Goal: Transaction & Acquisition: Purchase product/service

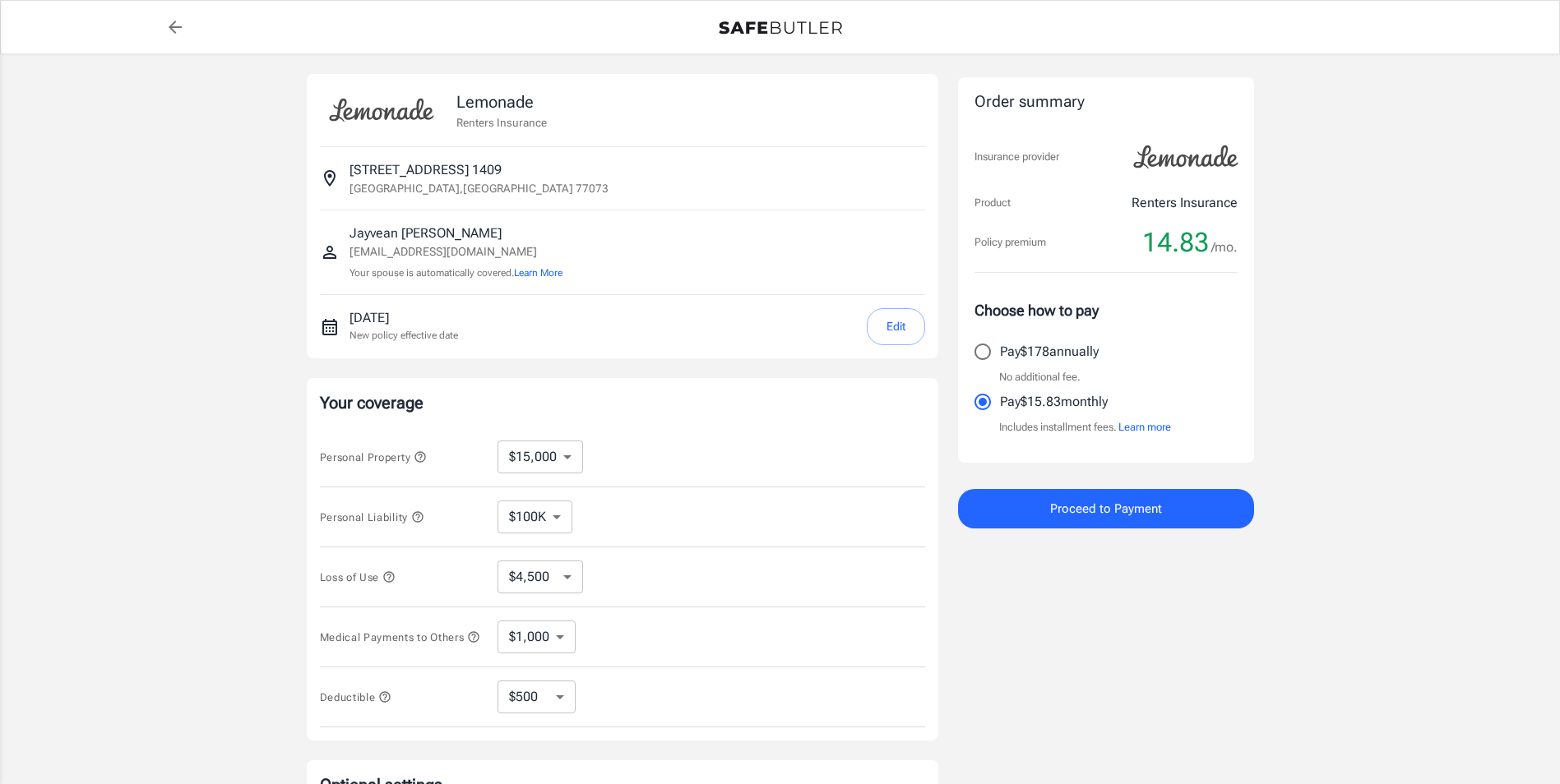
select select "15000"
select select "500"
click at [543, 522] on select "$100K $200K $300K $400K $500K" at bounding box center [535, 517] width 75 height 33
select select "300000"
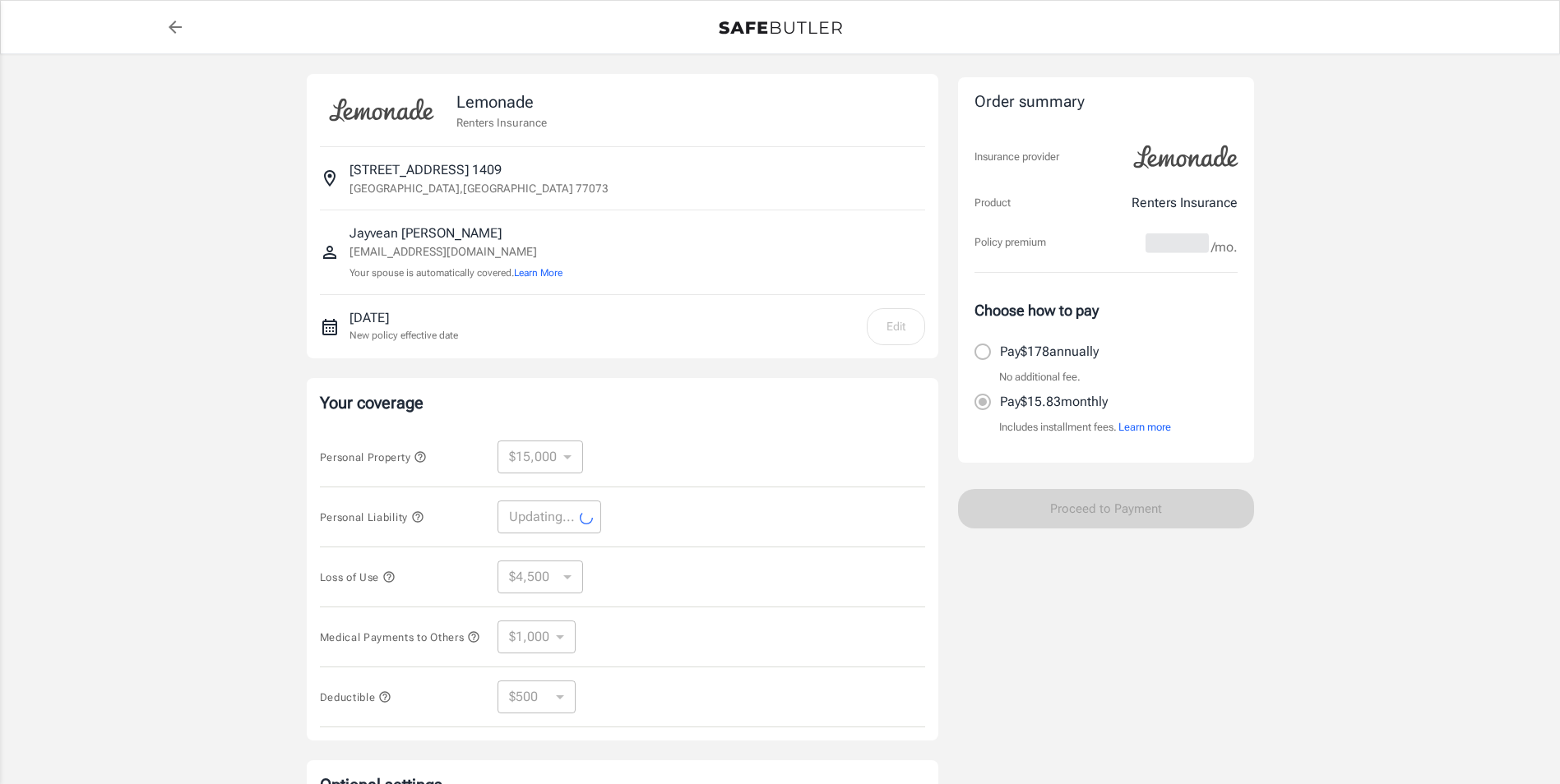
select select "300000"
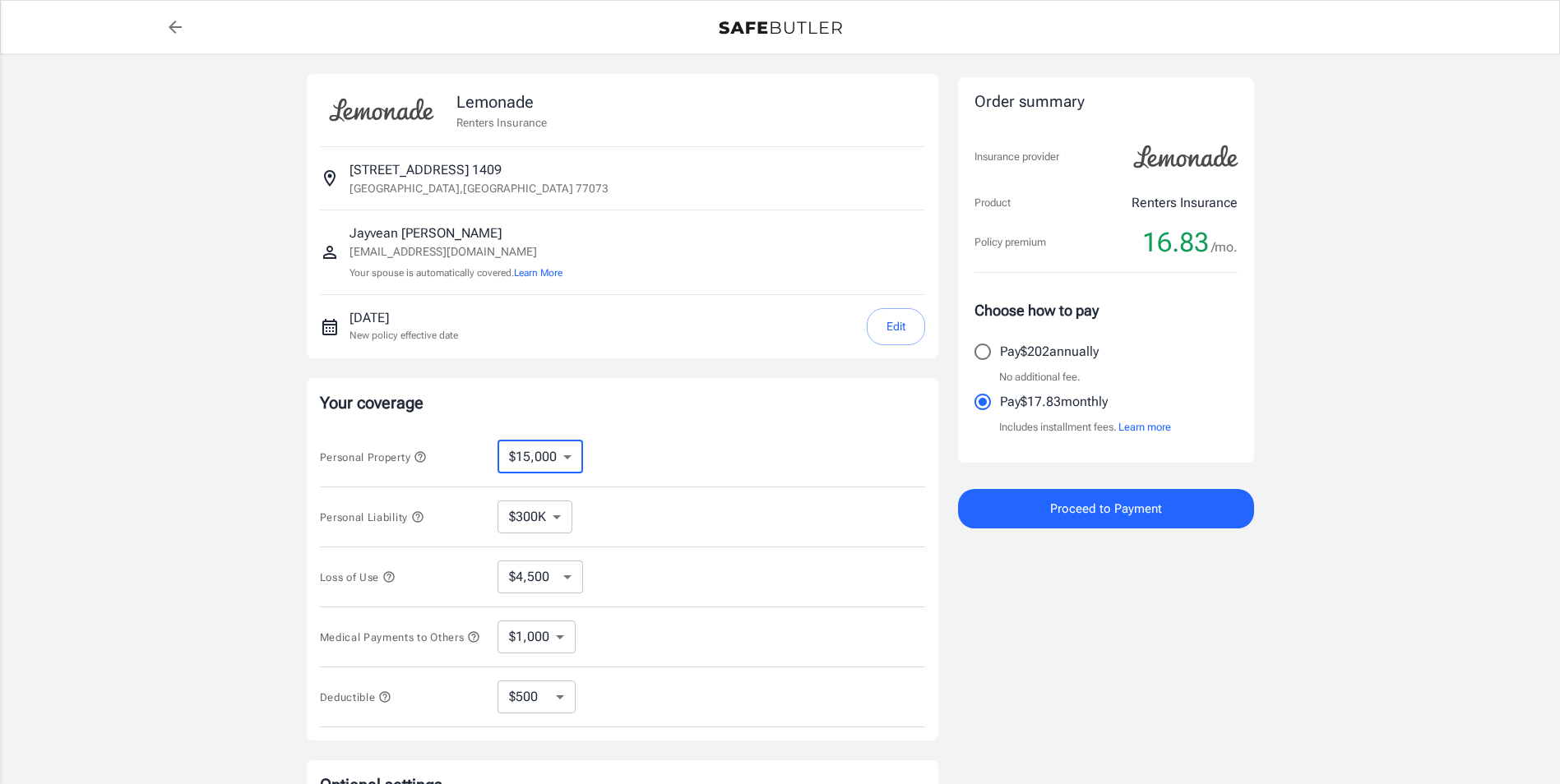
click at [570, 448] on select "$10,000 $15,000 $20,000 $25,000 $30,000 $40,000 $50,000 $100K $150K $200K $250K" at bounding box center [540, 457] width 86 height 33
select select "30000"
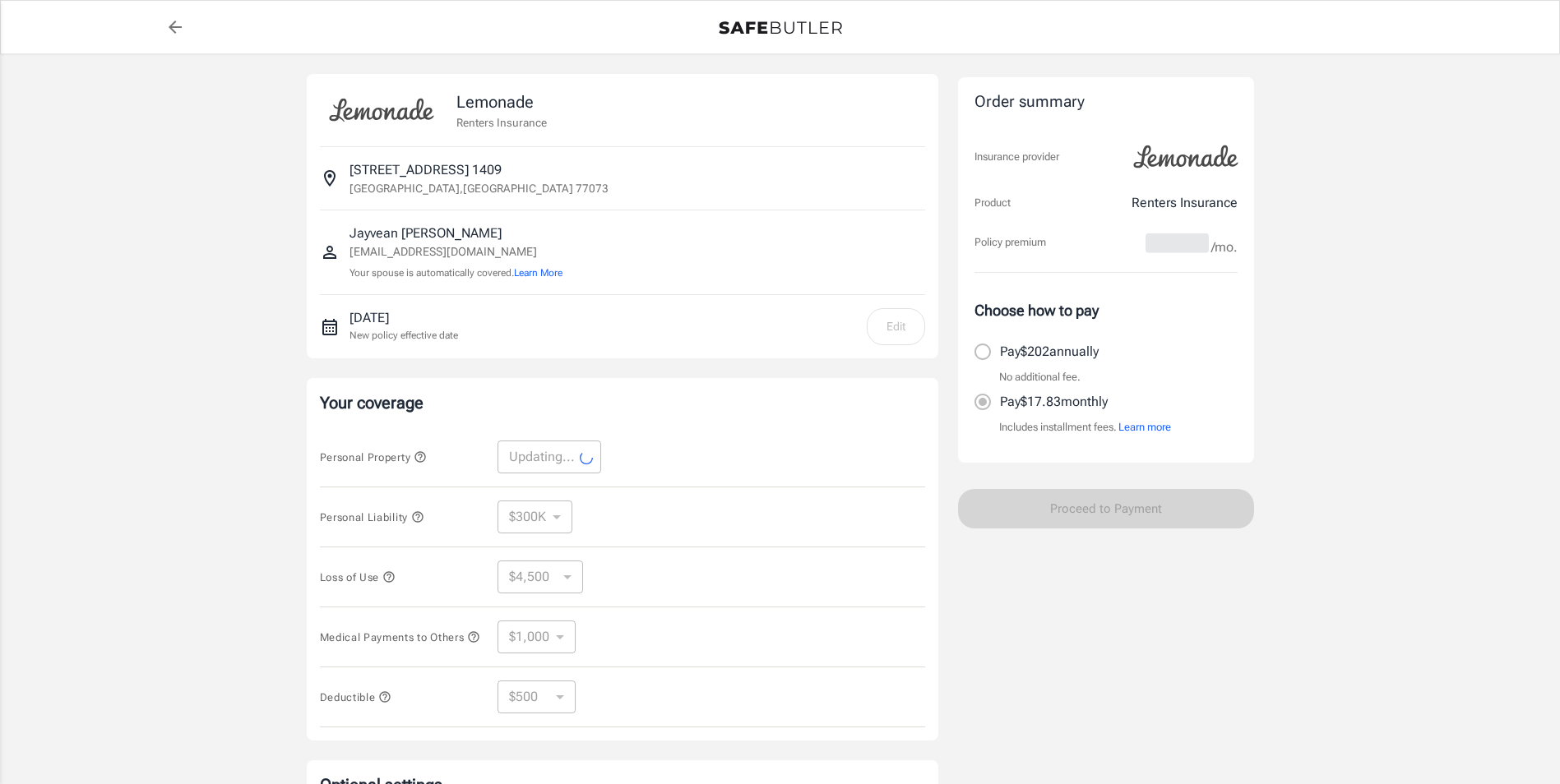
select select "30000"
select select "9000"
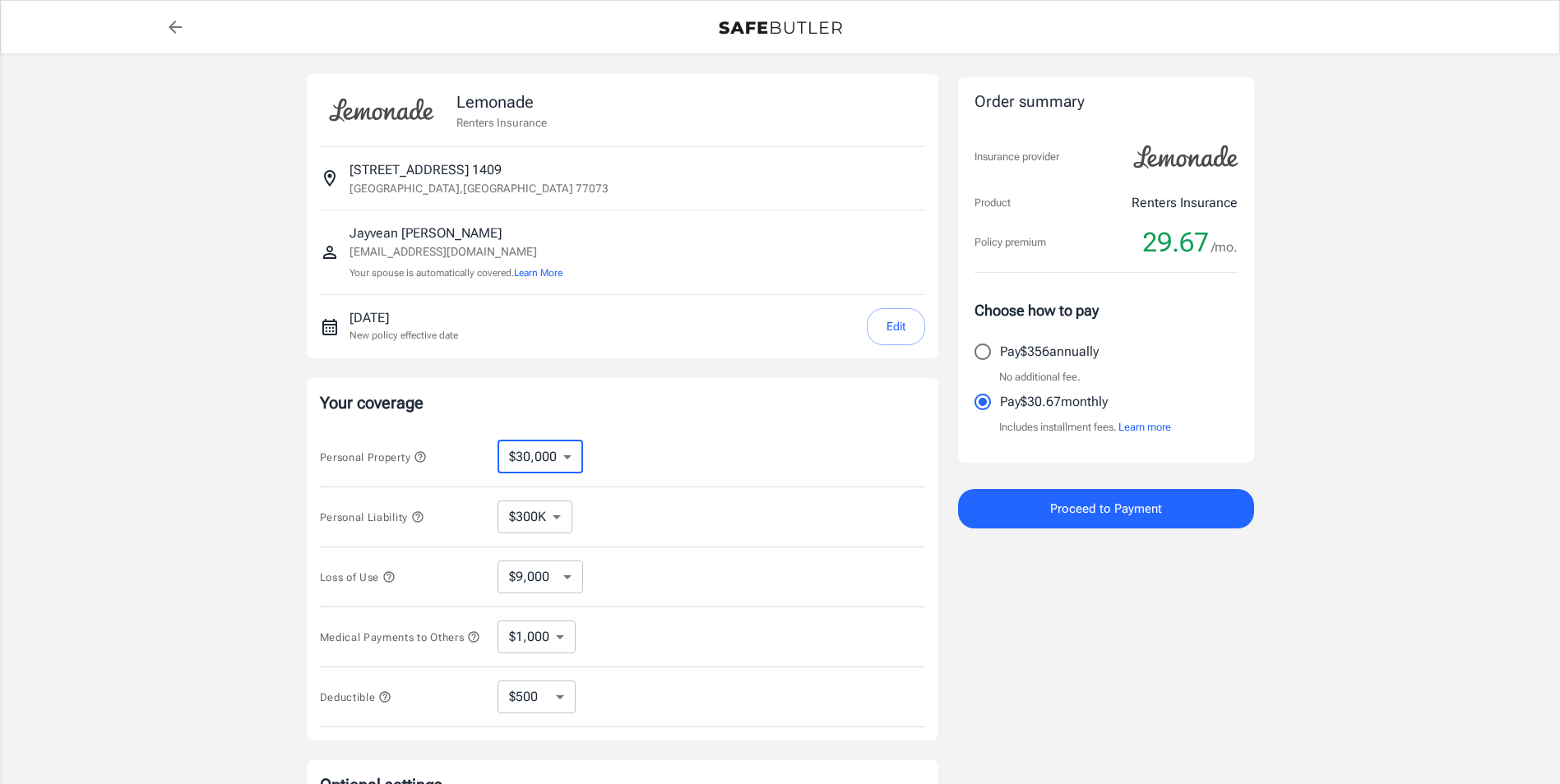
click at [553, 458] on select "$10,000 $15,000 $20,000 $25,000 $30,000 $40,000 $50,000 $100K $150K $200K $250K" at bounding box center [540, 457] width 86 height 33
select select "15000"
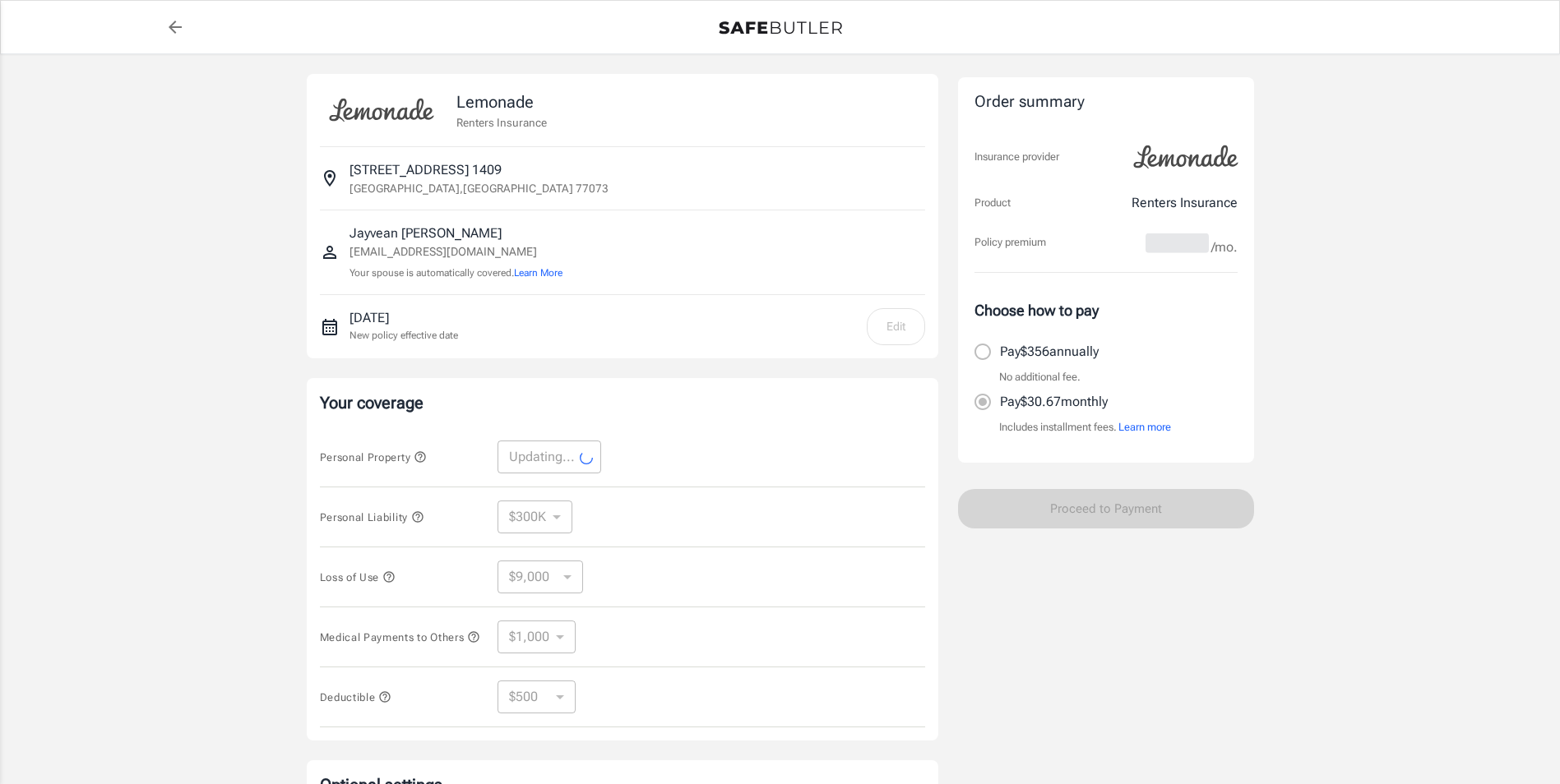
select select "15000"
select select "4500"
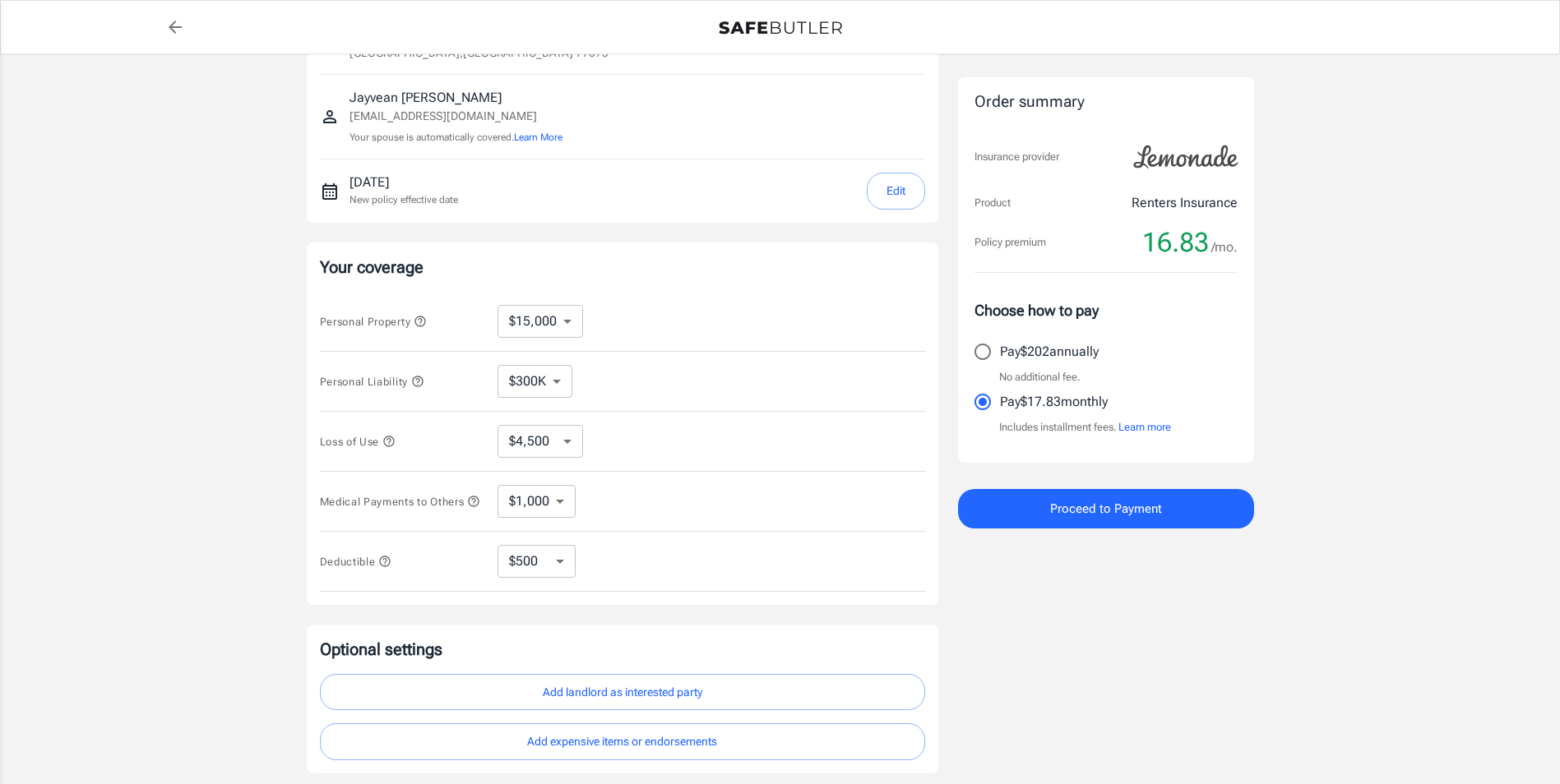
scroll to position [165, 0]
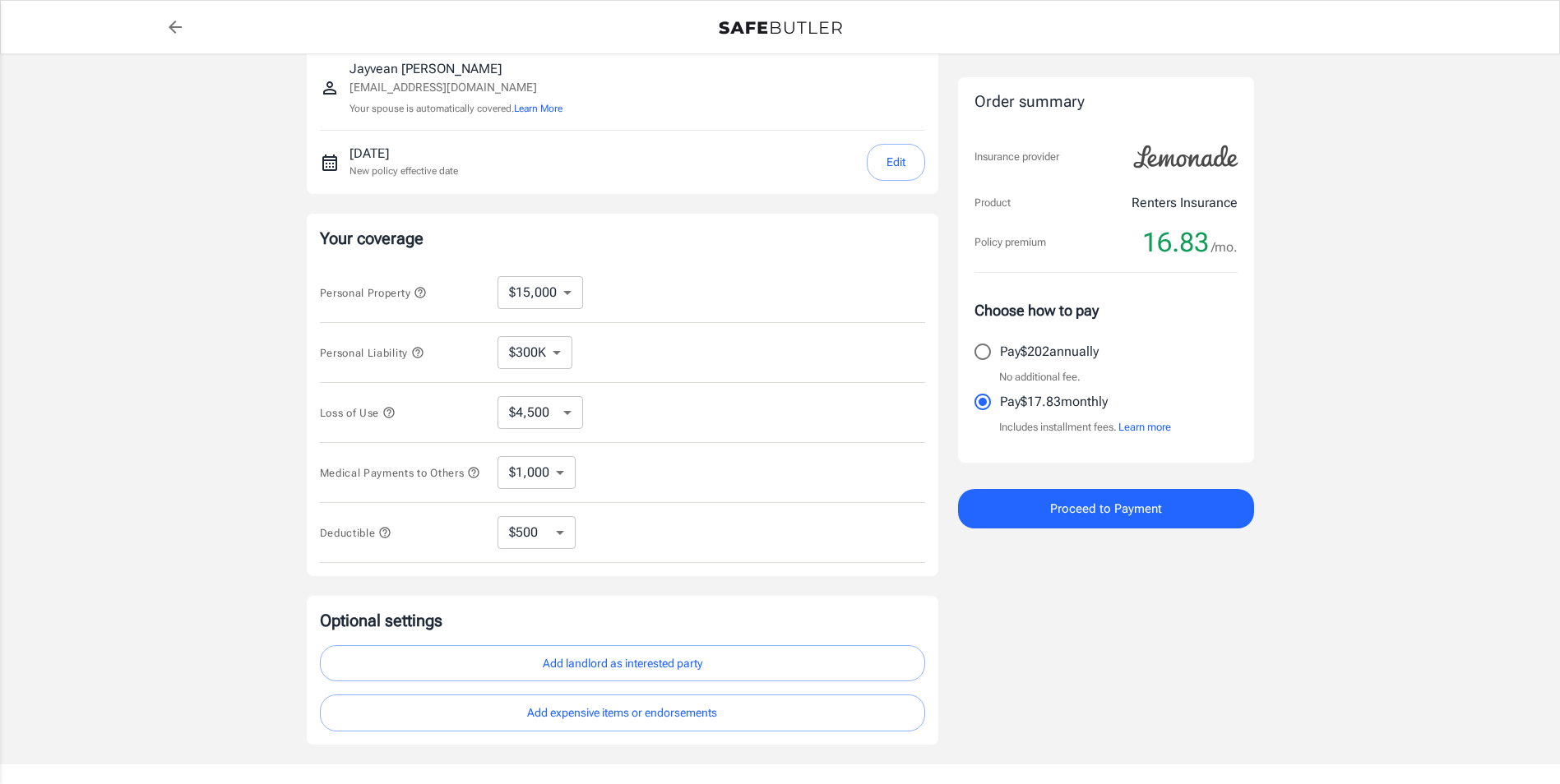
click at [905, 164] on button "Edit" at bounding box center [896, 162] width 58 height 37
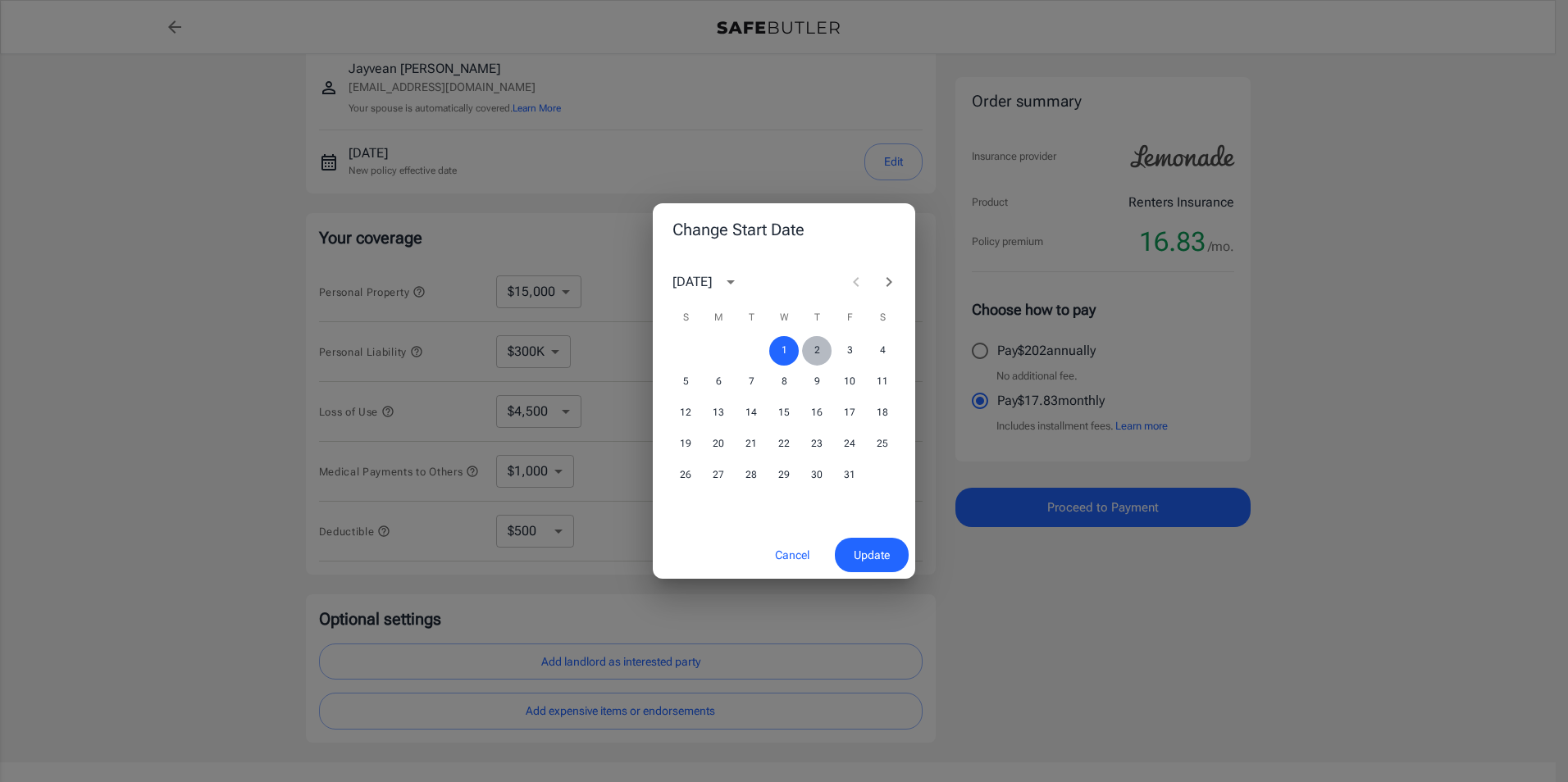
click at [807, 344] on button "2" at bounding box center [817, 351] width 30 height 30
click at [871, 552] on span "Update" at bounding box center [871, 556] width 36 height 21
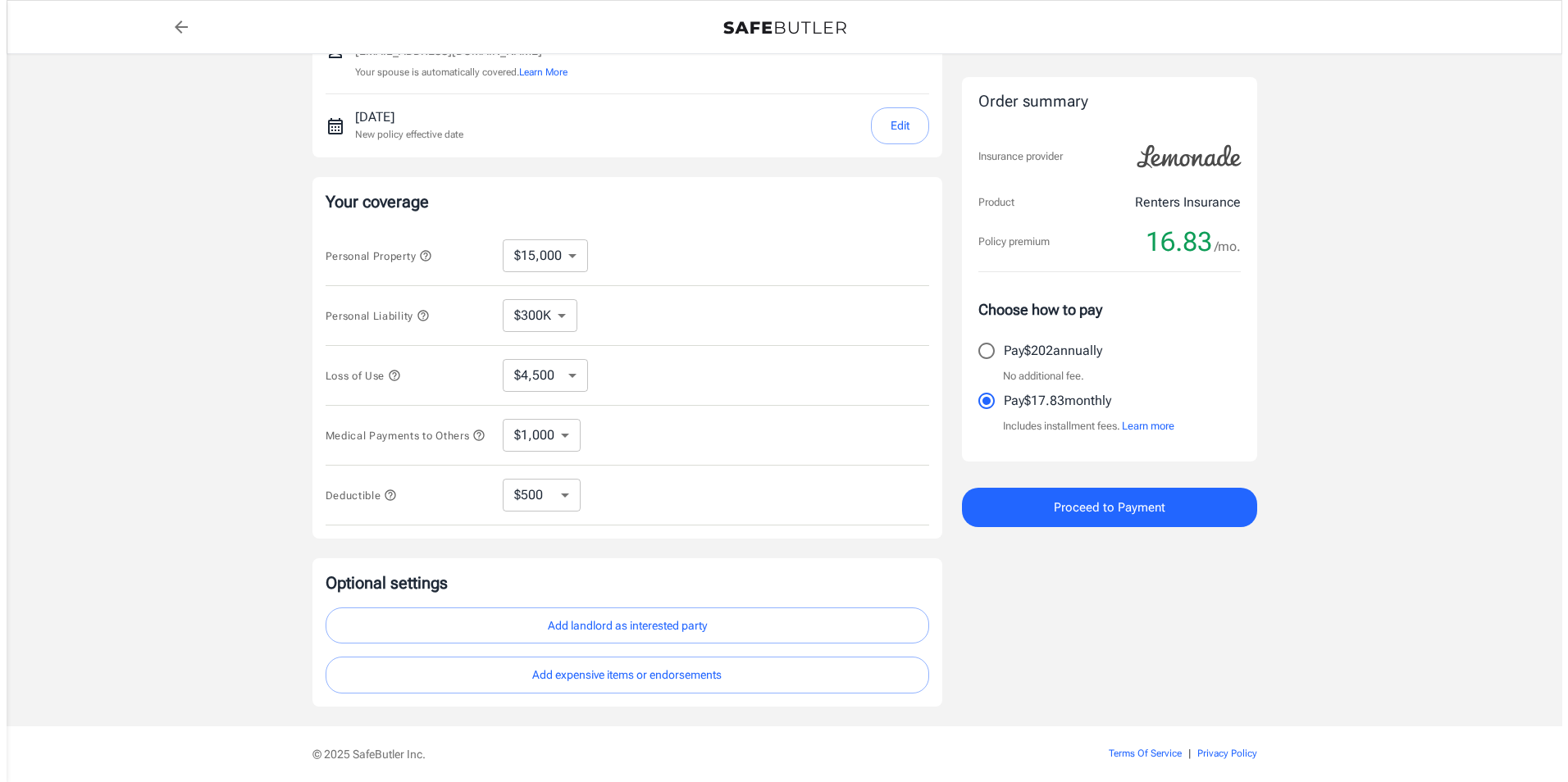
scroll to position [265, 0]
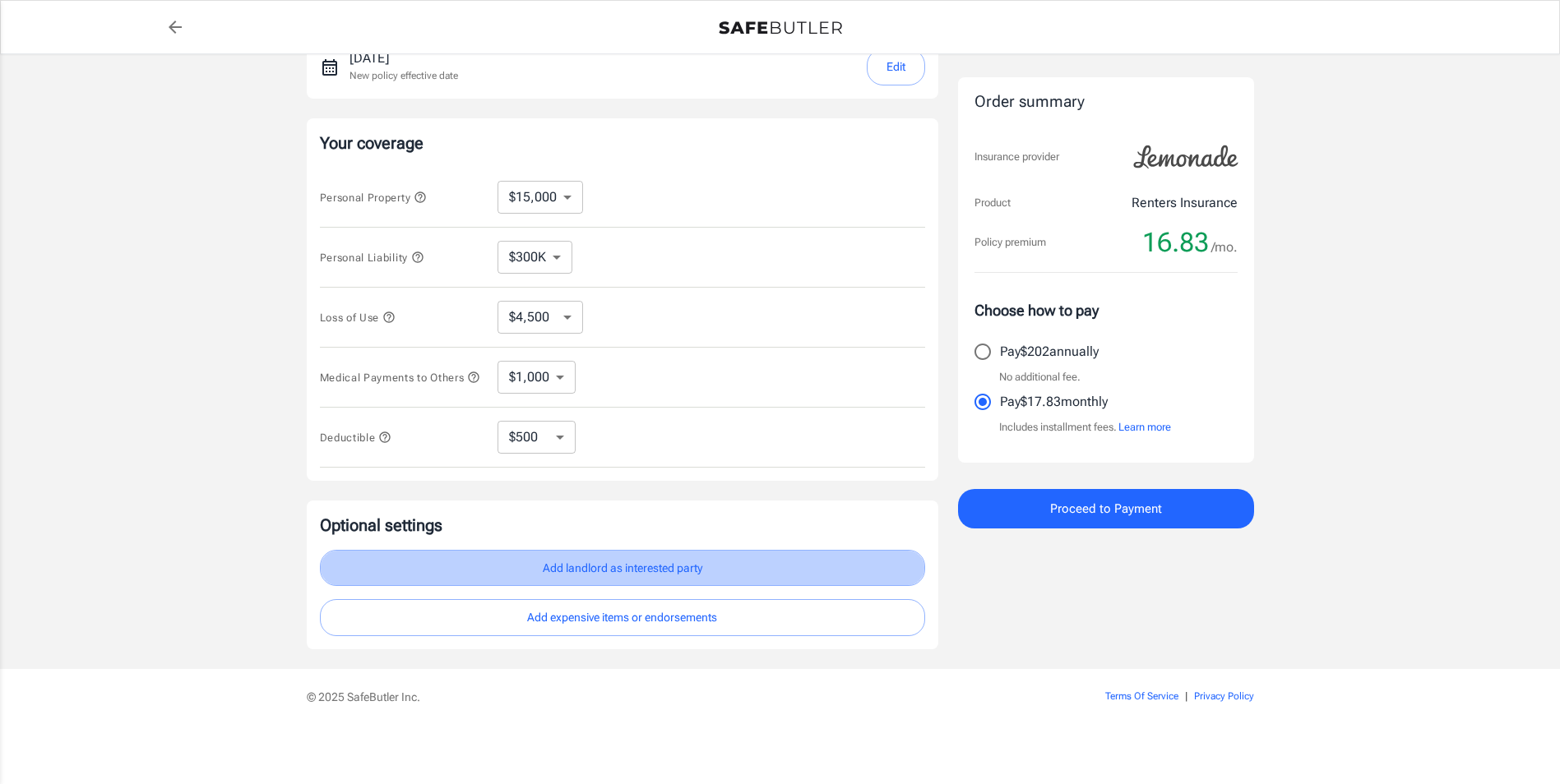
click at [572, 573] on button "Add landlord as interested party" at bounding box center [623, 569] width 606 height 37
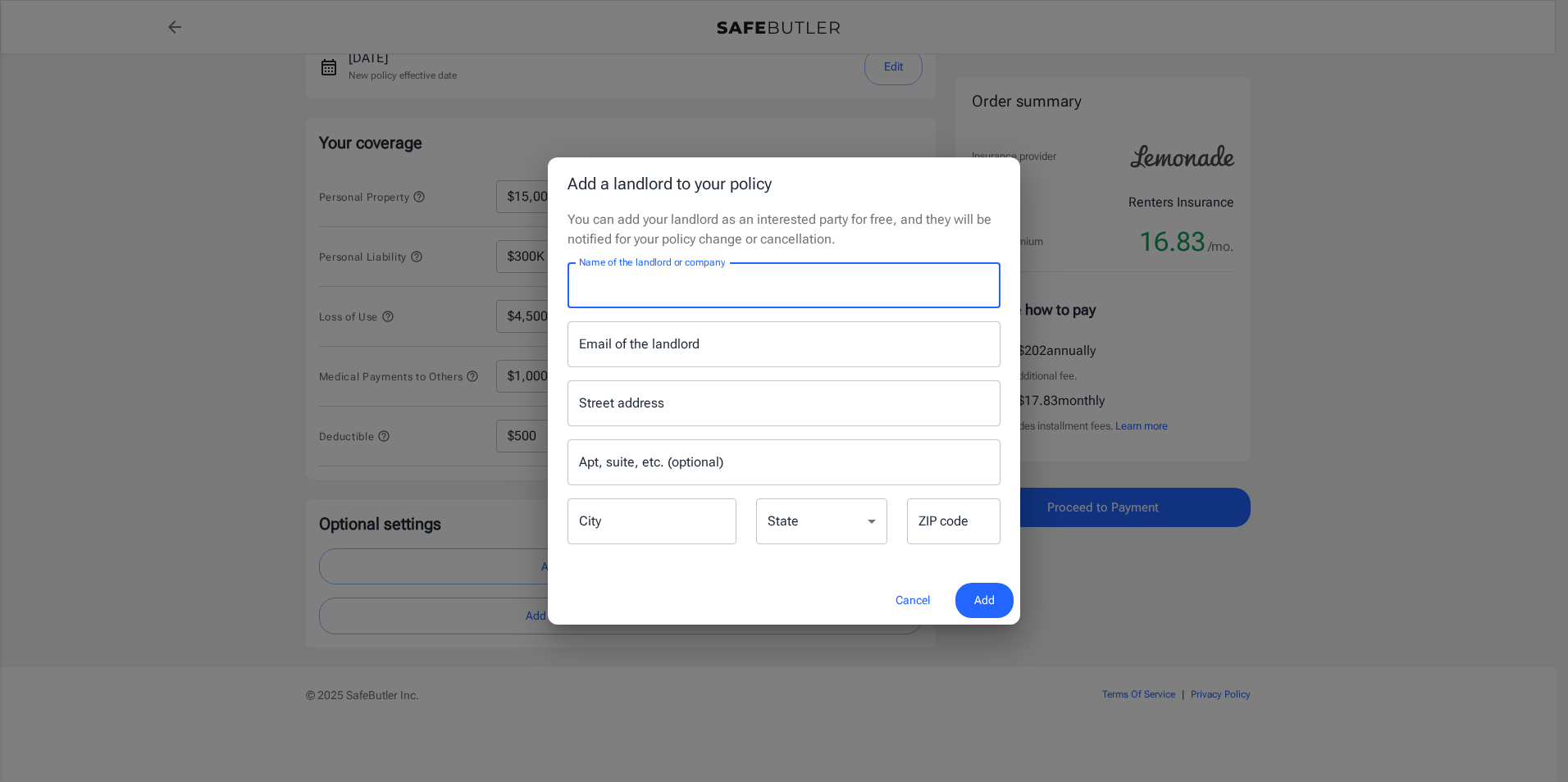
click at [690, 297] on input "Name of the landlord or company" at bounding box center [784, 285] width 433 height 46
paste input "Serena Apartments - American Landmark, PO Box 115009 Carrollton, TX 75011"
drag, startPoint x: 781, startPoint y: 286, endPoint x: 986, endPoint y: 286, distance: 205.0
click at [986, 286] on input "Serena Apartments - American Landmark, PO Box 115009 Carrollton, TX 75011" at bounding box center [784, 285] width 433 height 46
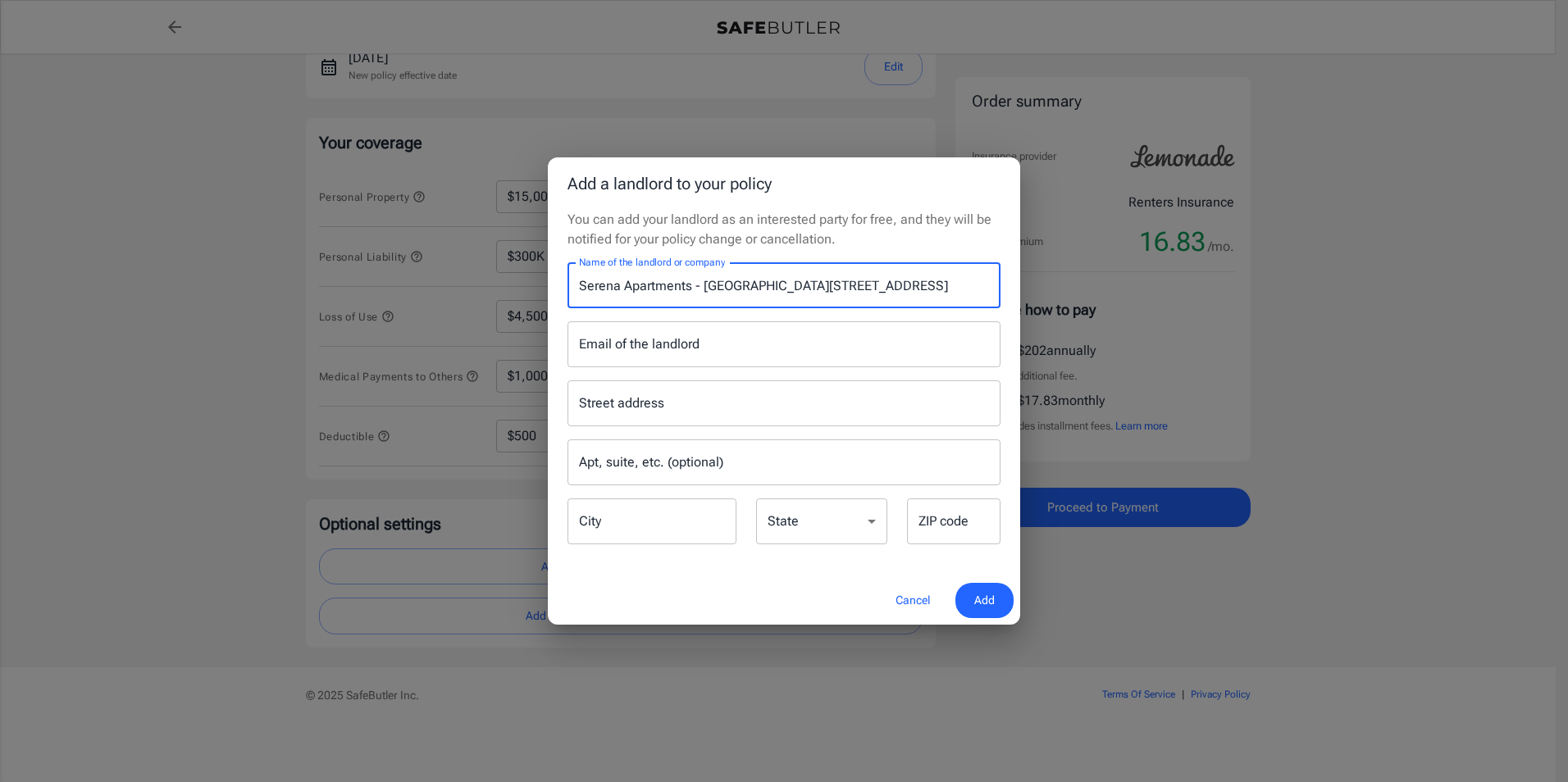
type input "Serena Apartments - American Landmark, PO Box 115009 Carrollton, TX 75011"
click at [653, 395] on div "Street address Street address" at bounding box center [784, 403] width 433 height 46
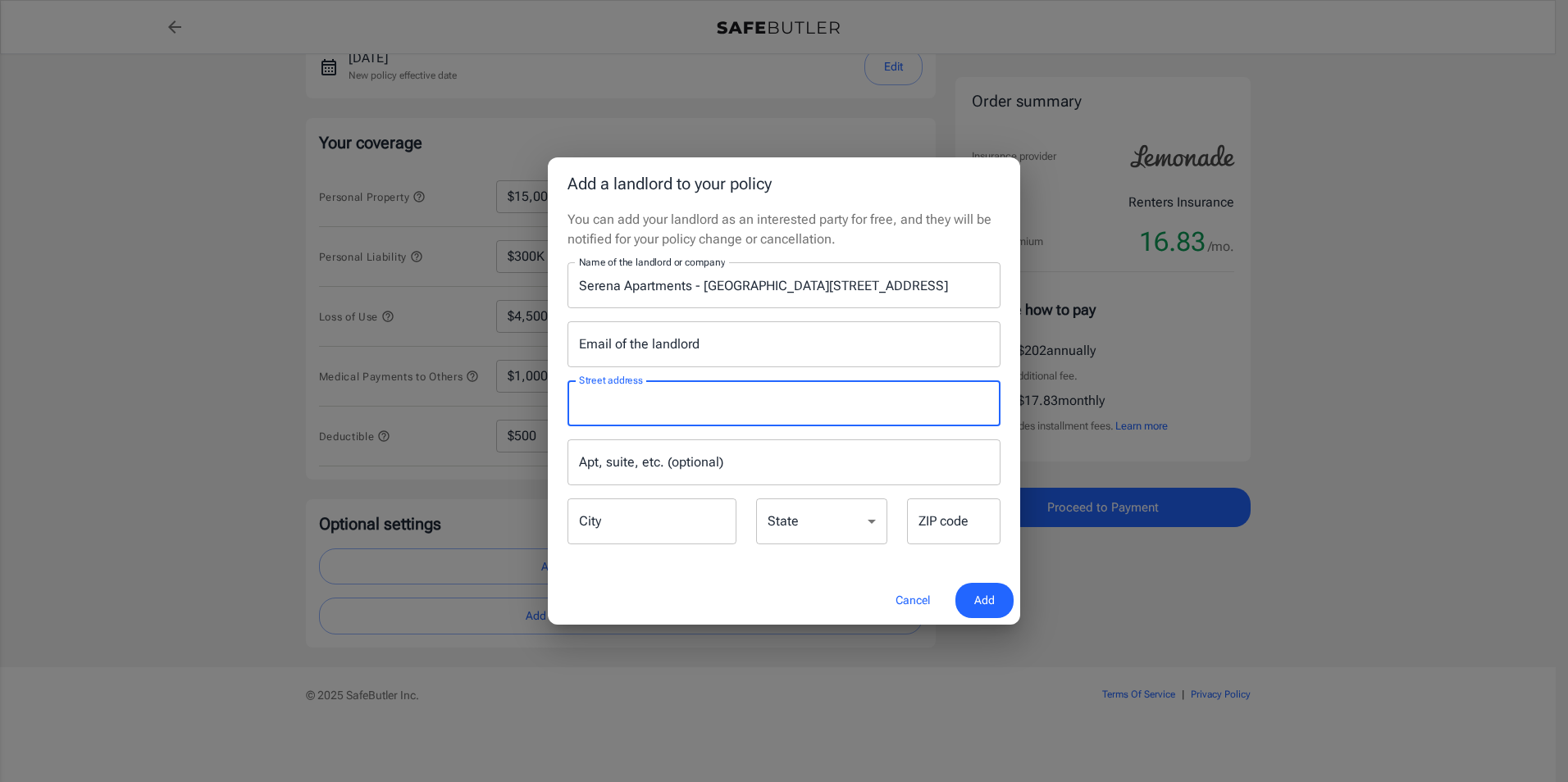
scroll to position [0, 0]
paste input "PO Box 115009 Carrollton, TX 75011"
type input "PO Box 115009 Carrollton, TX 75011"
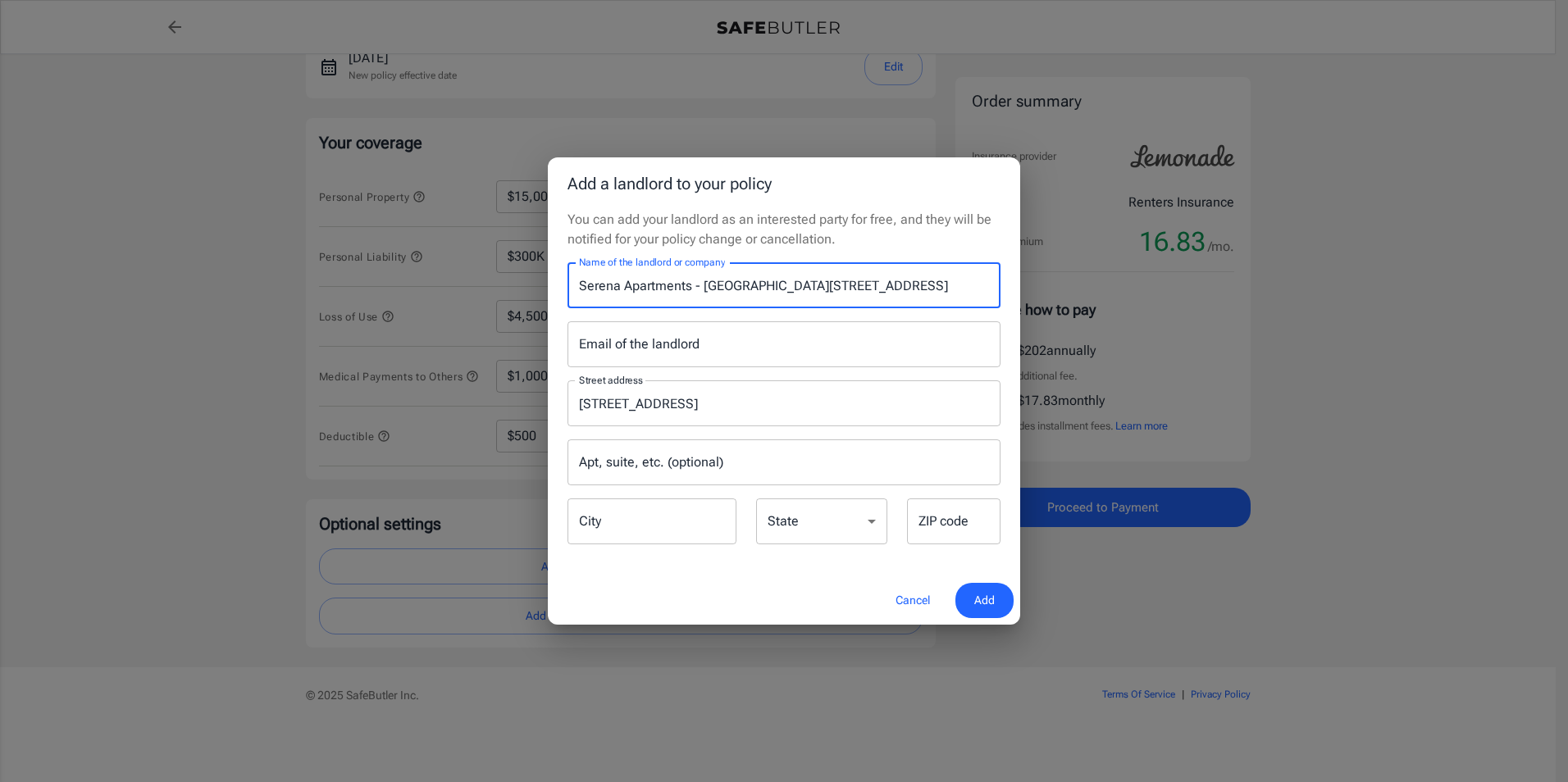
scroll to position [0, 45]
drag, startPoint x: 825, startPoint y: 286, endPoint x: 996, endPoint y: 291, distance: 171.1
click at [996, 291] on input "Serena Apartments - American Landmark, PO Box 115009 Carrollton, TX 75011" at bounding box center [784, 285] width 433 height 46
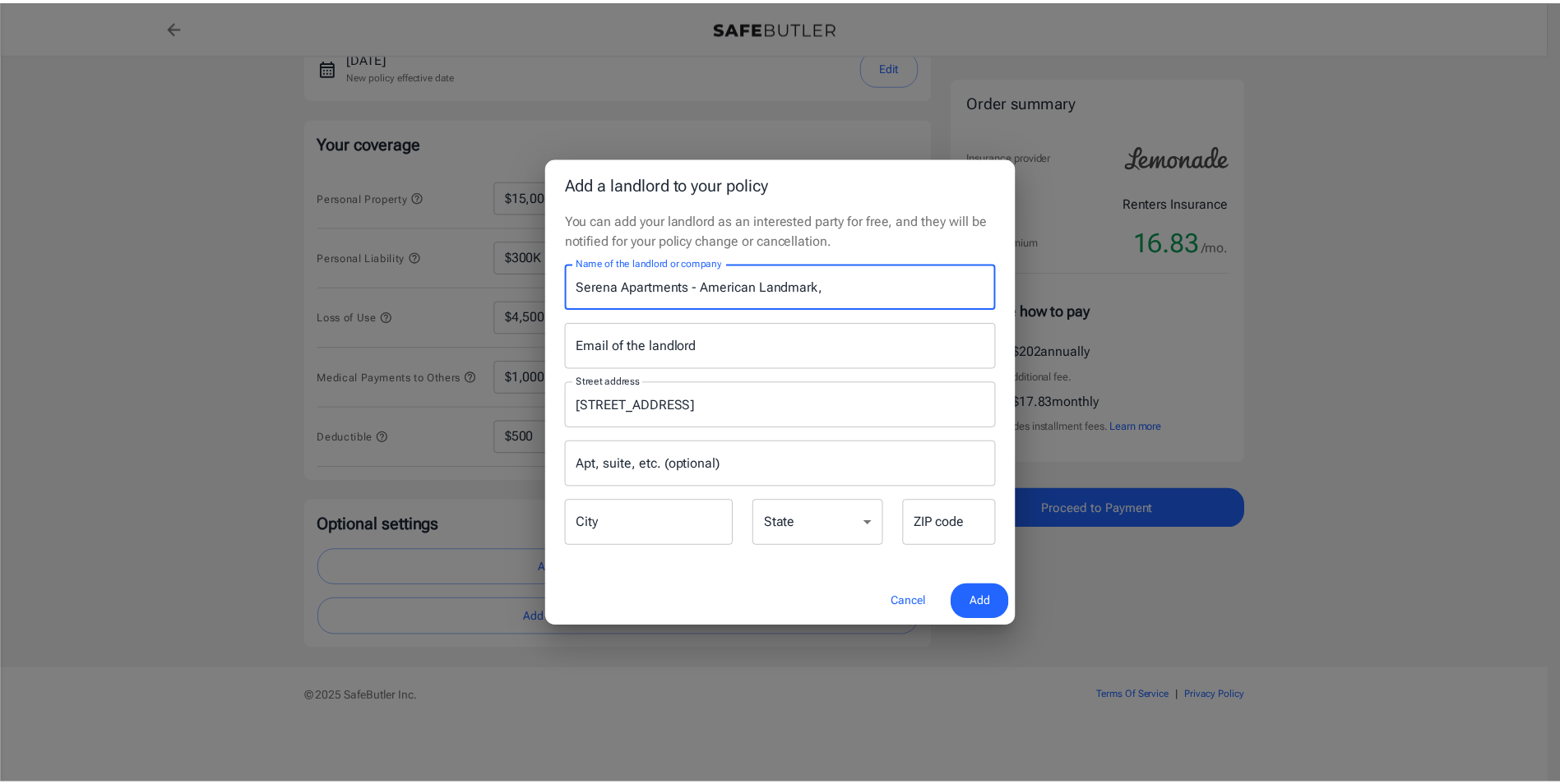
scroll to position [0, 0]
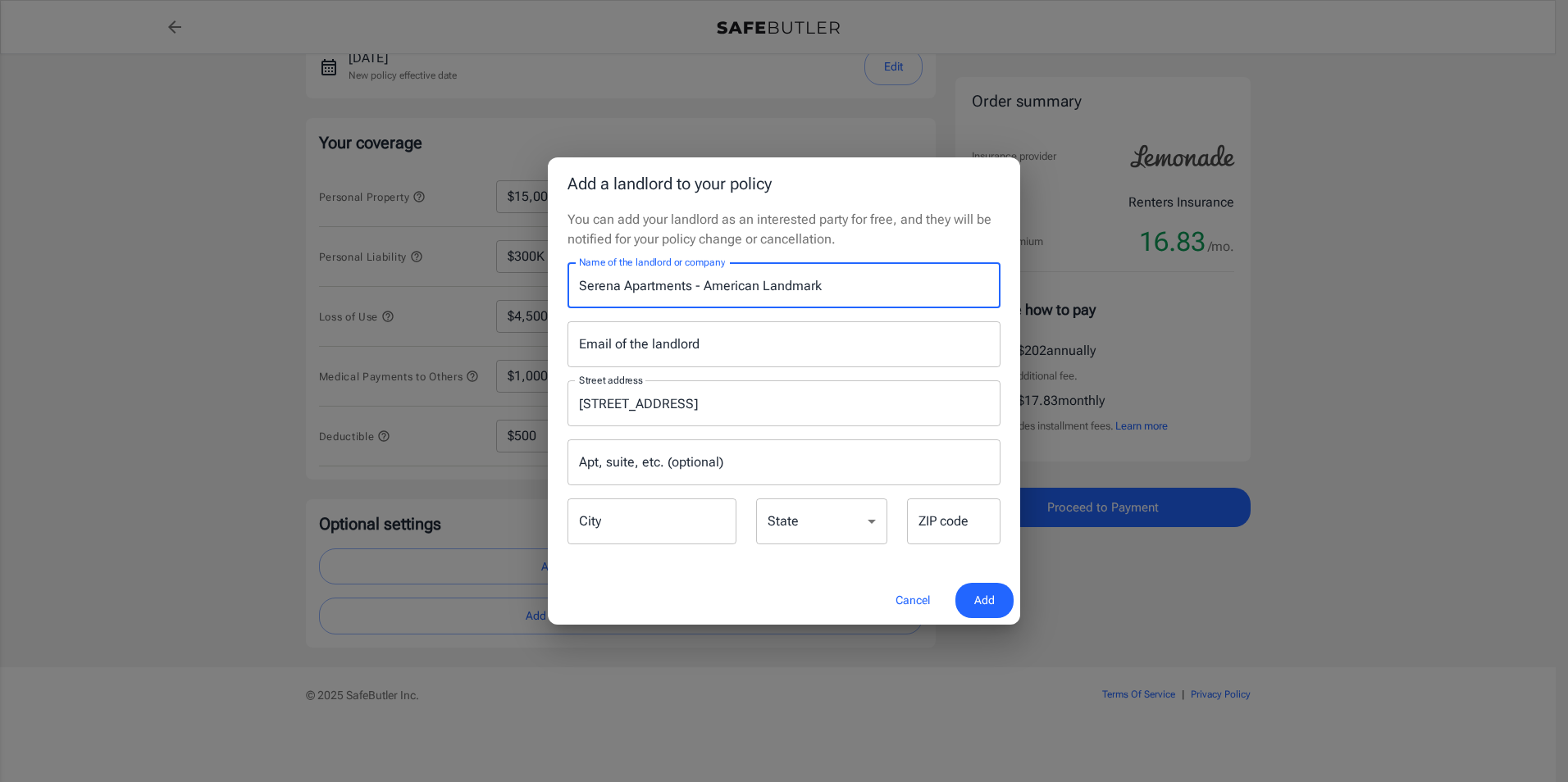
type input "Serena Apartments - American Landmark"
drag, startPoint x: 700, startPoint y: 289, endPoint x: 814, endPoint y: 284, distance: 114.1
click at [814, 284] on input "Serena Apartments - American Landmark" at bounding box center [784, 285] width 433 height 46
click at [582, 402] on input "PO Box 115009 Carrollton, TX 75011" at bounding box center [772, 404] width 393 height 31
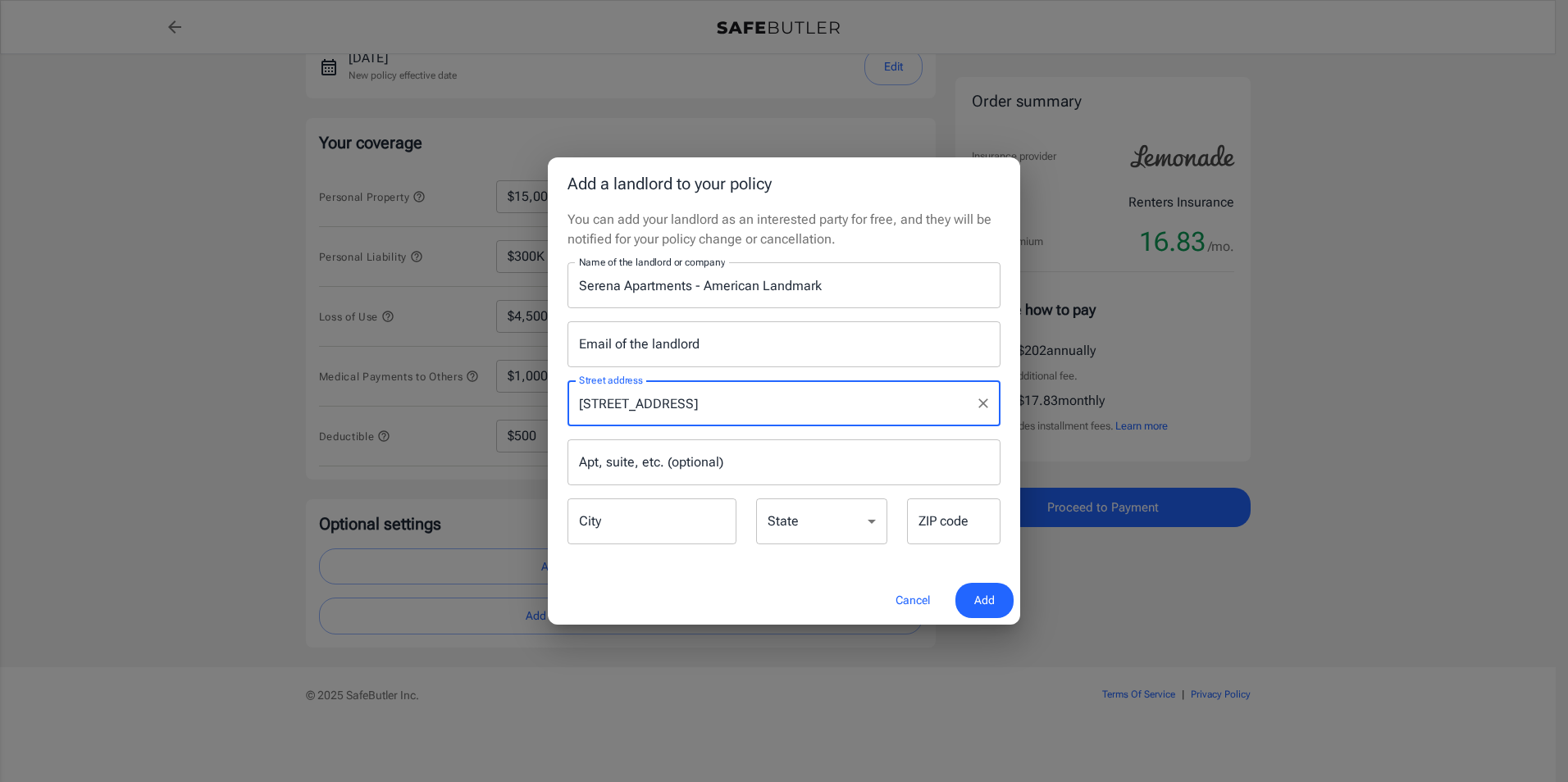
paste input "American Landmark"
type input "American Landmark PO Box 115009 Carrollton, TX 75011"
click at [647, 514] on input "City" at bounding box center [652, 521] width 169 height 46
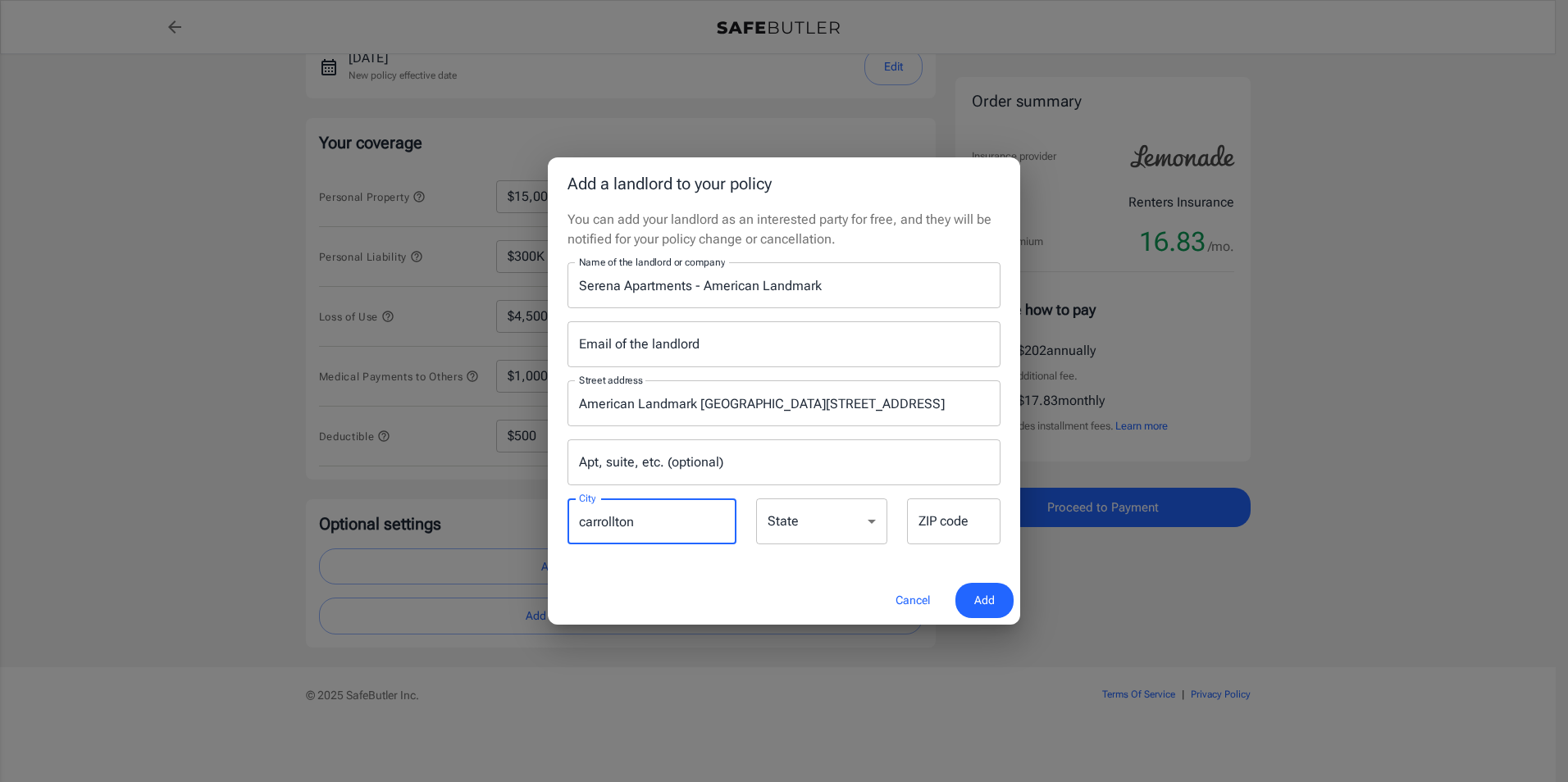
type input "carrollton"
select select "TX"
type input "75011"
click at [982, 592] on span "Add" at bounding box center [985, 601] width 21 height 21
click at [644, 344] on input "Email of the landlord" at bounding box center [784, 344] width 433 height 46
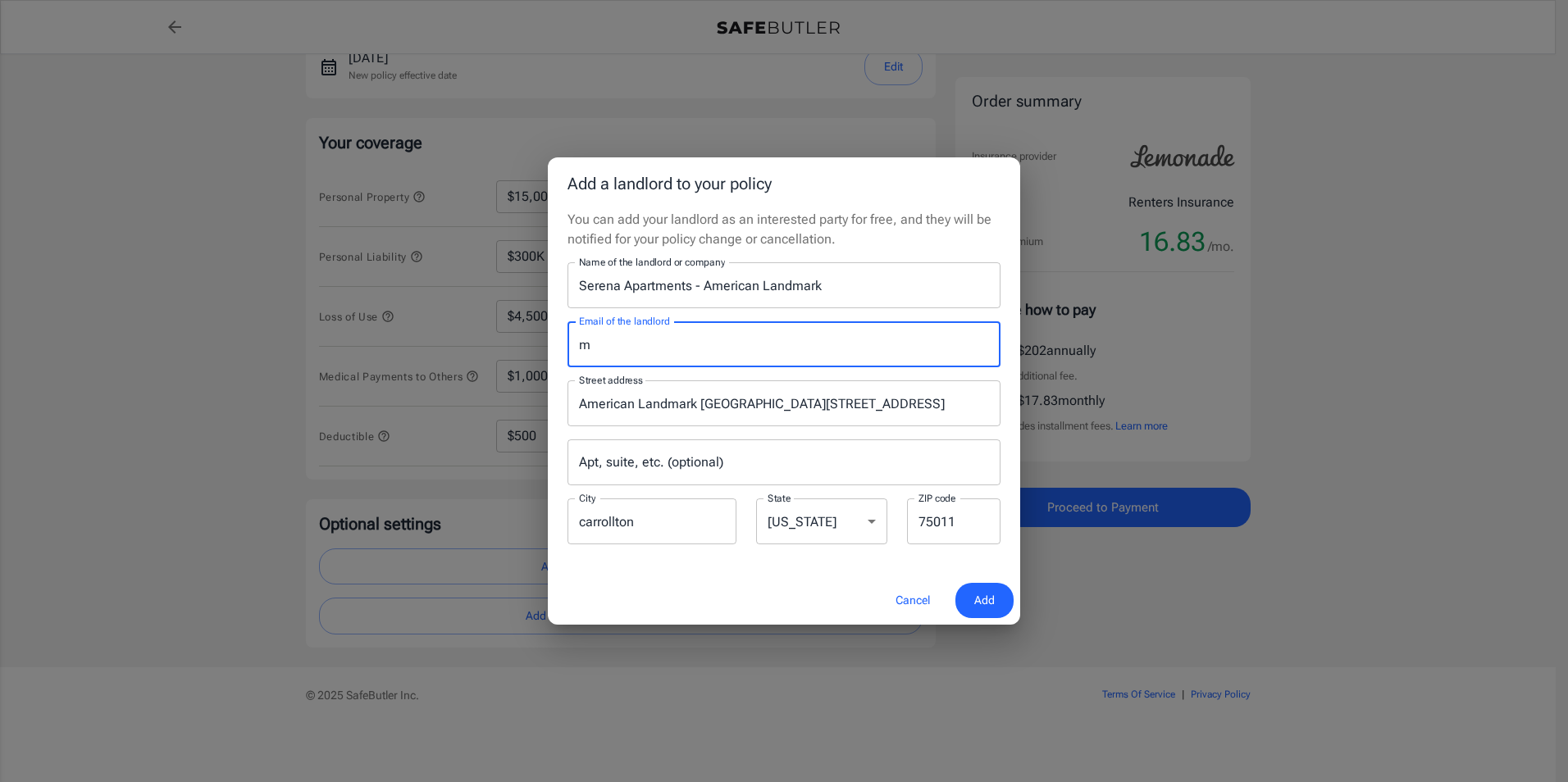
type input "MZBacon@houstonmethodist.org"
click at [995, 593] on button "Add" at bounding box center [984, 600] width 58 height 36
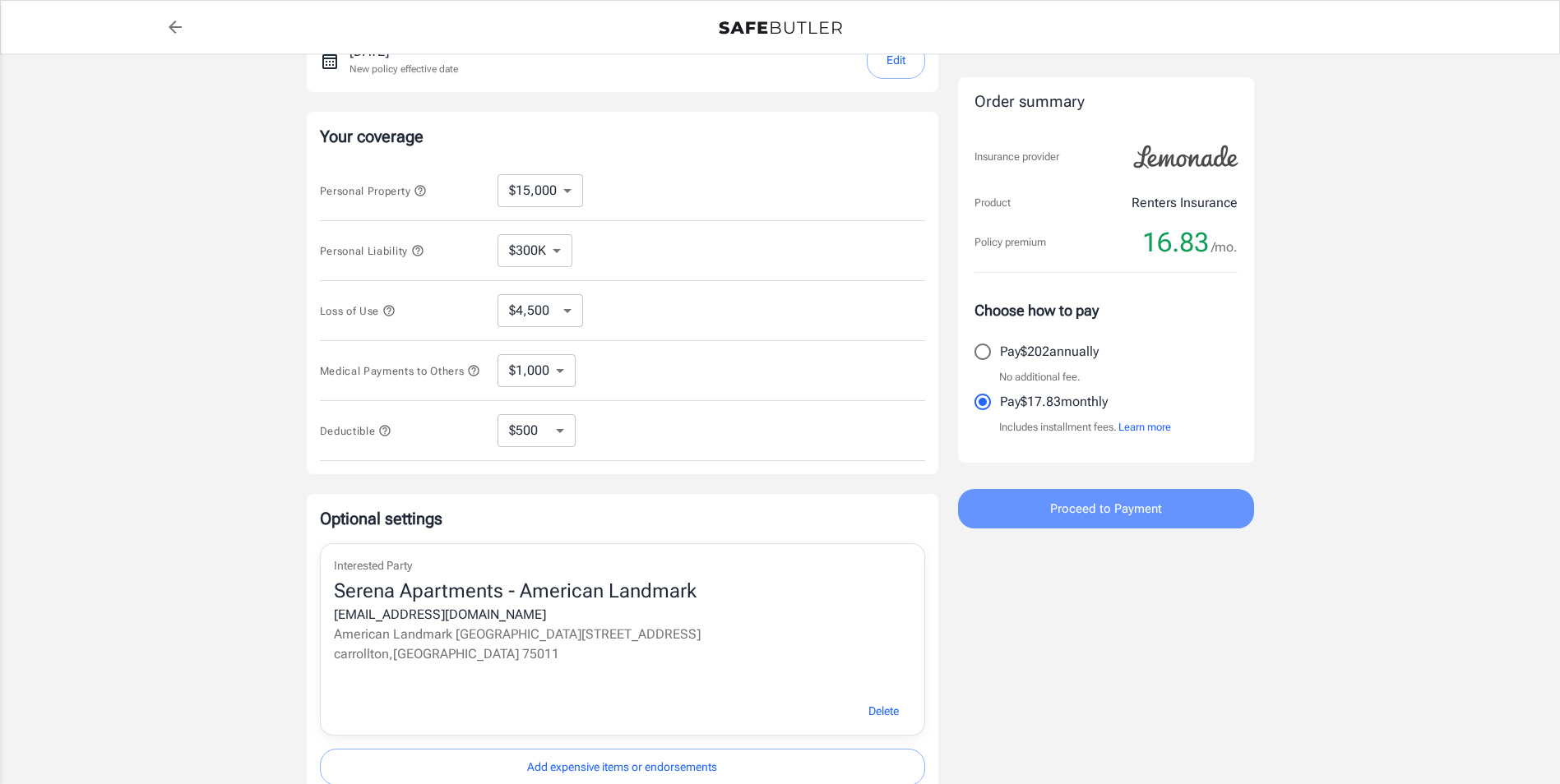
click at [1046, 511] on button "Proceed to Payment" at bounding box center [1105, 508] width 296 height 39
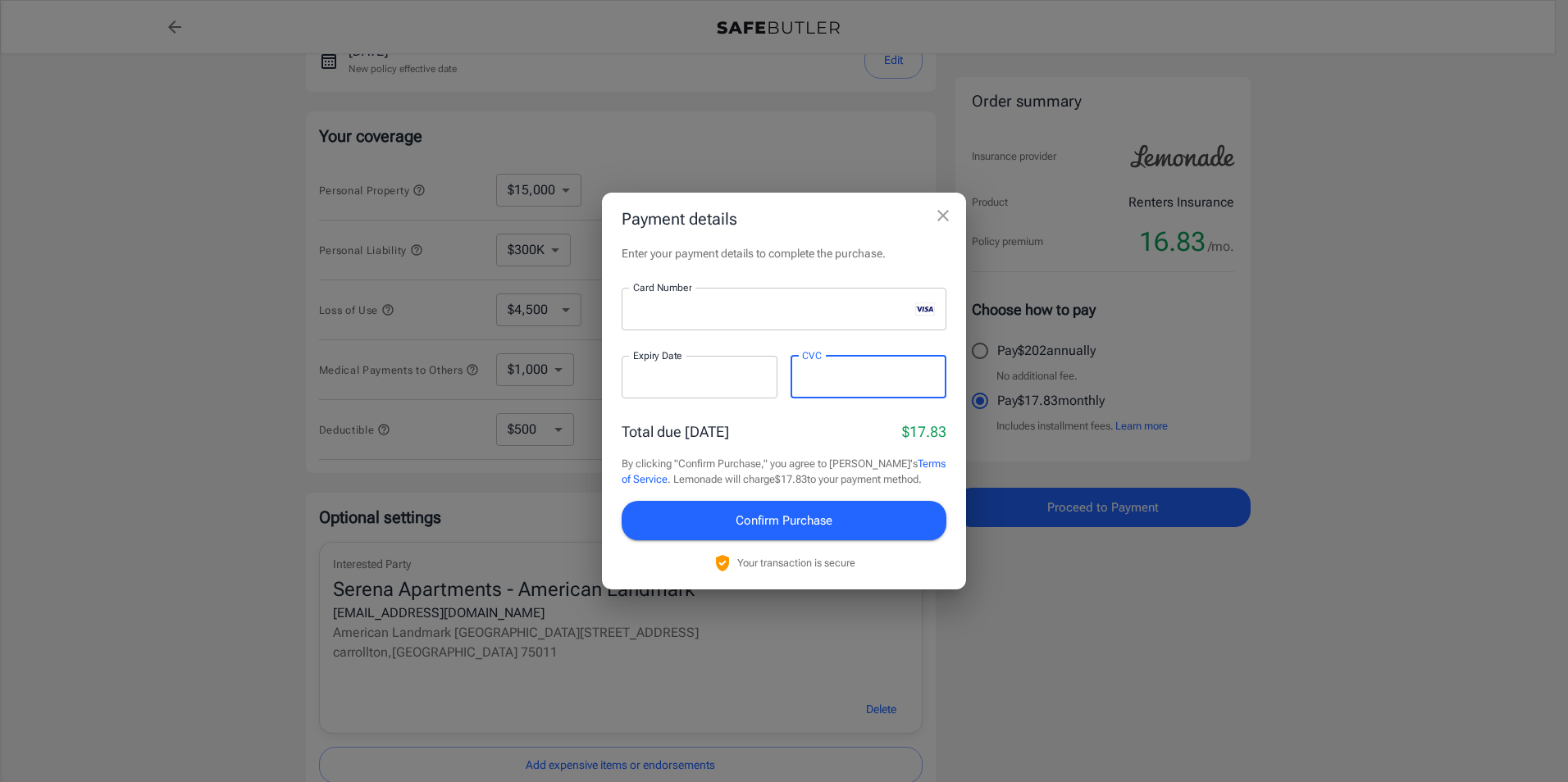
click at [838, 530] on button "Confirm Purchase" at bounding box center [784, 520] width 325 height 39
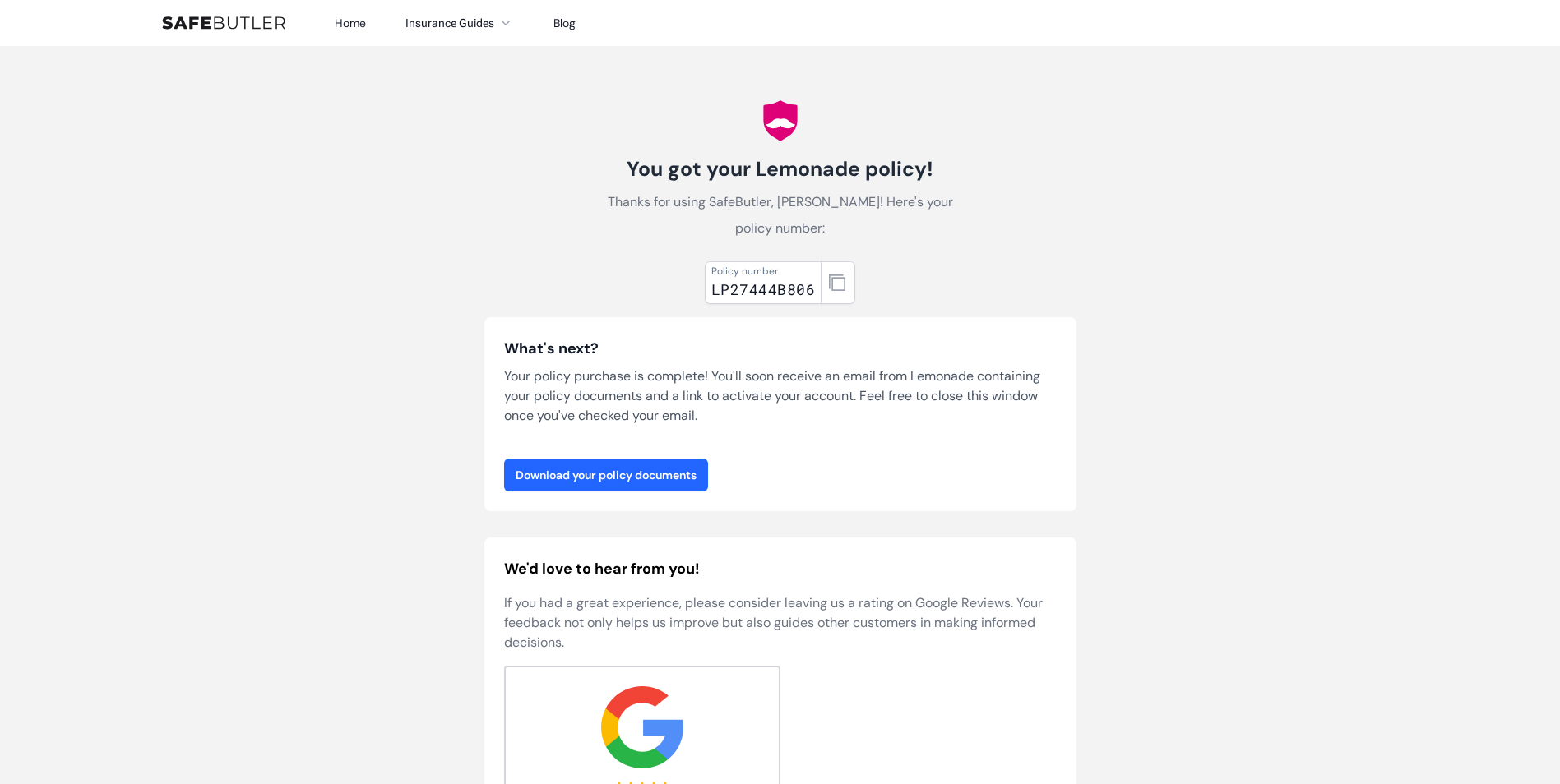
click at [692, 473] on link "Download your policy documents" at bounding box center [606, 475] width 204 height 33
